Goal: Information Seeking & Learning: Learn about a topic

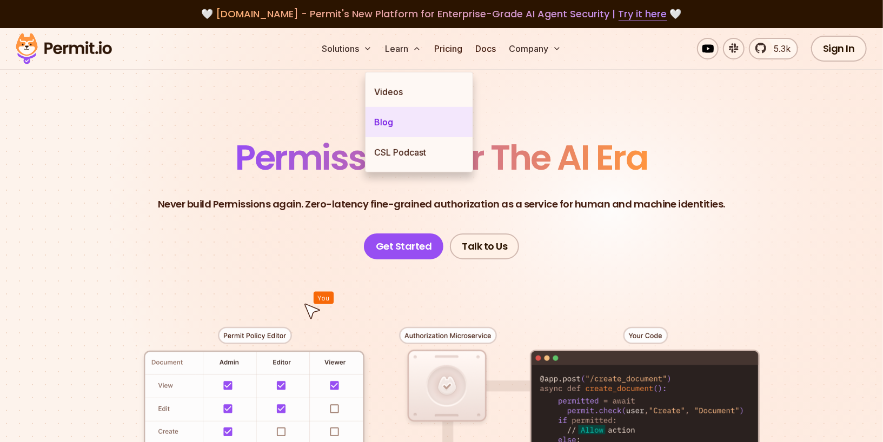
click at [404, 137] on link "Blog" at bounding box center [418, 122] width 107 height 30
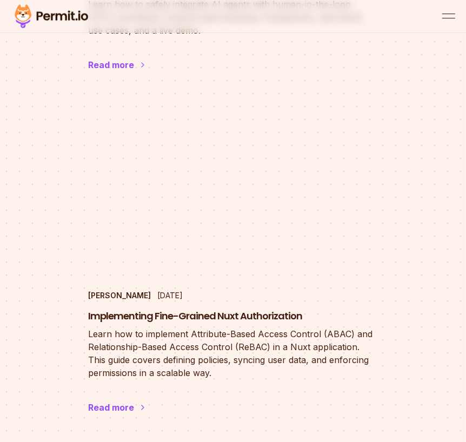
scroll to position [2074, 0]
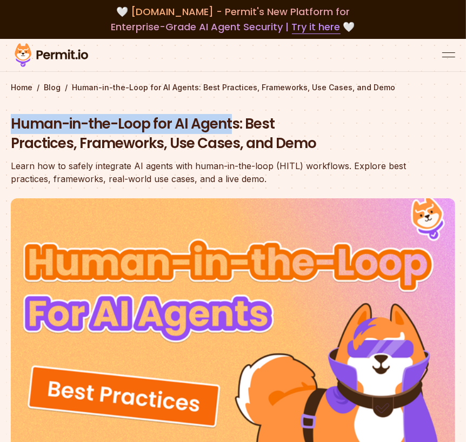
drag, startPoint x: 14, startPoint y: 169, endPoint x: 295, endPoint y: 164, distance: 281.1
click at [295, 153] on h1 "Human-in-the-Loop for AI Agents: Best Practices, Frameworks, Use Cases, and Demo" at bounding box center [218, 134] width 415 height 39
copy h1 "Human-in-the-Loop for AI Agent"
